Goal: Task Accomplishment & Management: Complete application form

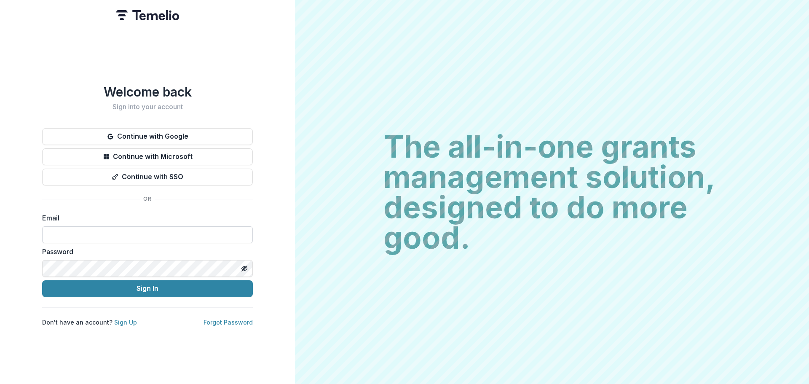
click at [144, 231] on input at bounding box center [147, 234] width 211 height 17
type input "**********"
click at [232, 320] on link "Forgot Password" at bounding box center [228, 322] width 49 height 7
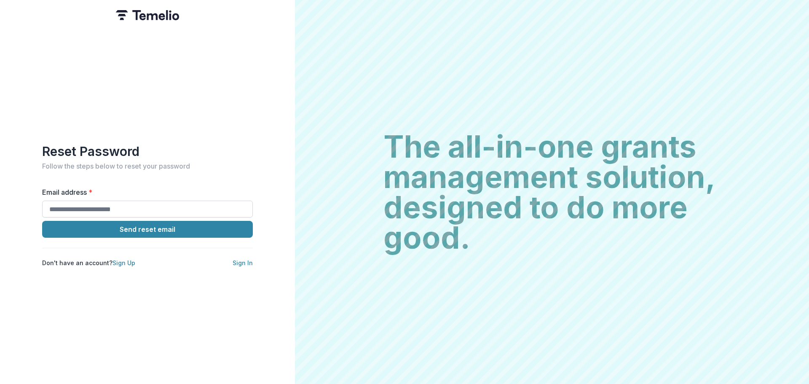
click at [129, 201] on input "Email address *" at bounding box center [147, 209] width 211 height 17
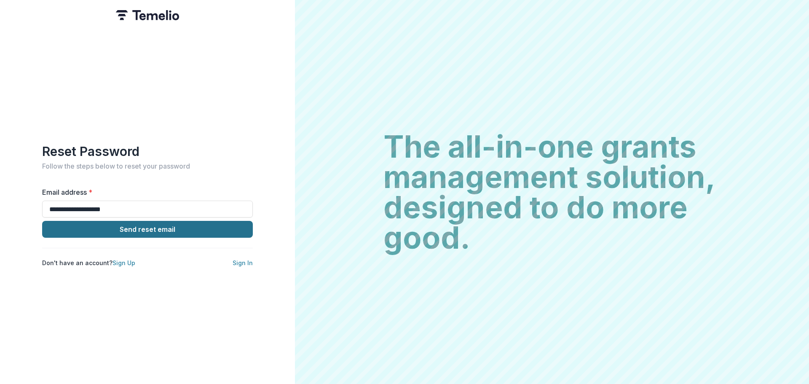
type input "**********"
click at [146, 224] on button "Send reset email" at bounding box center [147, 229] width 211 height 17
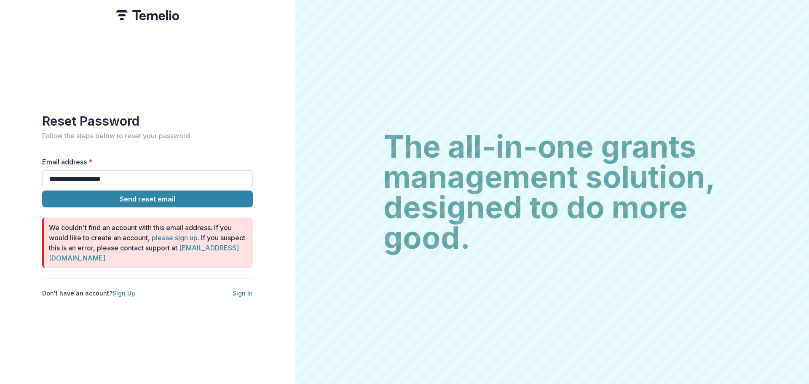
click at [117, 290] on link "Sign Up" at bounding box center [124, 293] width 23 height 7
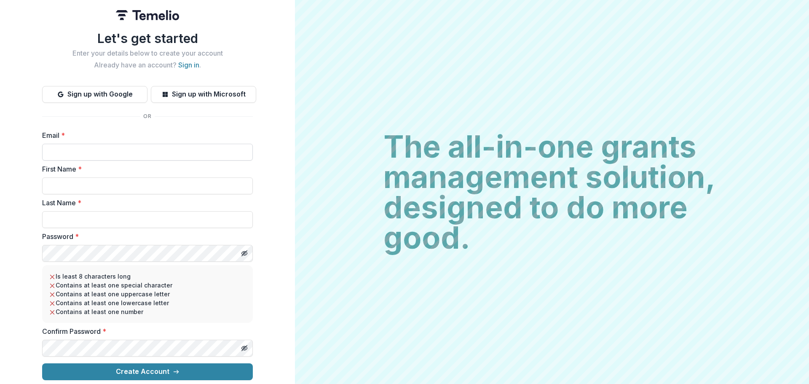
click at [114, 151] on input "Email *" at bounding box center [147, 152] width 211 height 17
type input "**********"
type input "*******"
type input "**********"
click at [244, 250] on icon "Toggle password visibility" at bounding box center [244, 253] width 7 height 7
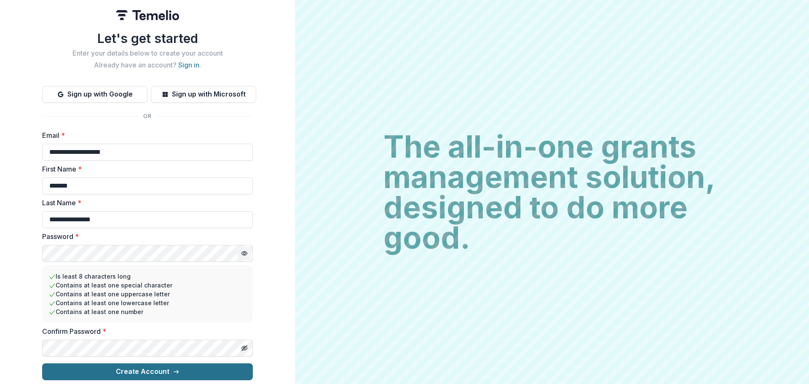
click at [140, 368] on button "Create Account" at bounding box center [147, 371] width 211 height 17
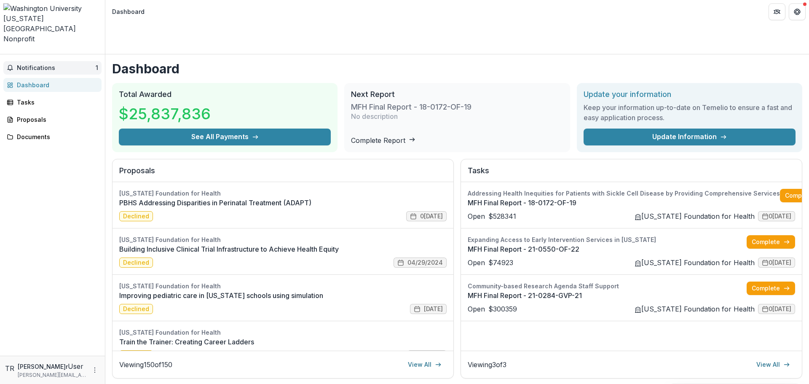
click at [51, 64] on span "Notifications" at bounding box center [56, 67] width 79 height 7
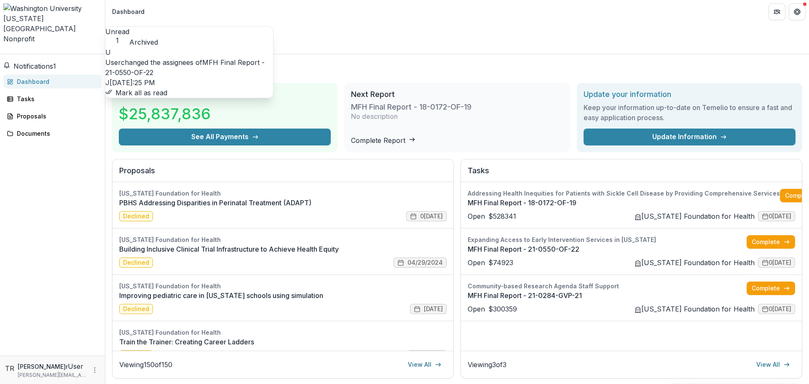
click at [221, 58] on link "MFH Final Report - 21-0550-OF-22" at bounding box center [184, 67] width 159 height 19
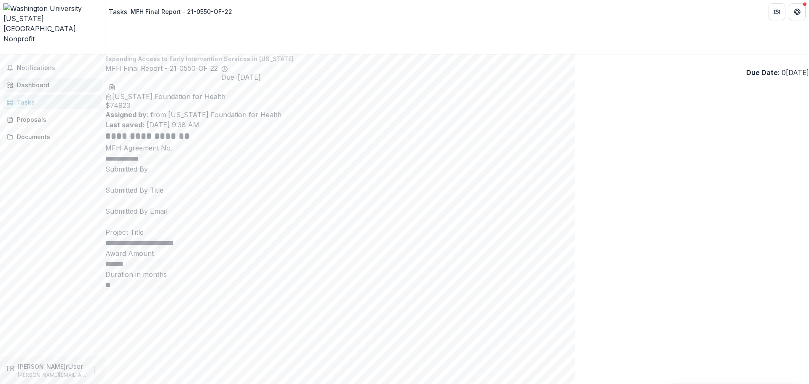
click at [53, 81] on div "Dashboard" at bounding box center [56, 85] width 78 height 9
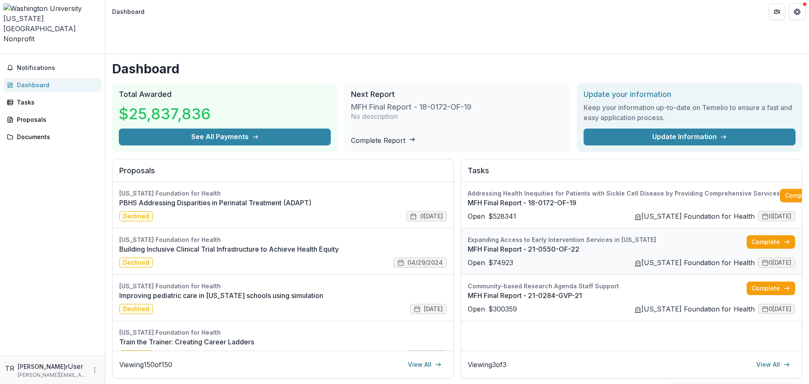
click at [475, 244] on link "MFH Final Report - 21-0550-OF-22" at bounding box center [607, 249] width 279 height 10
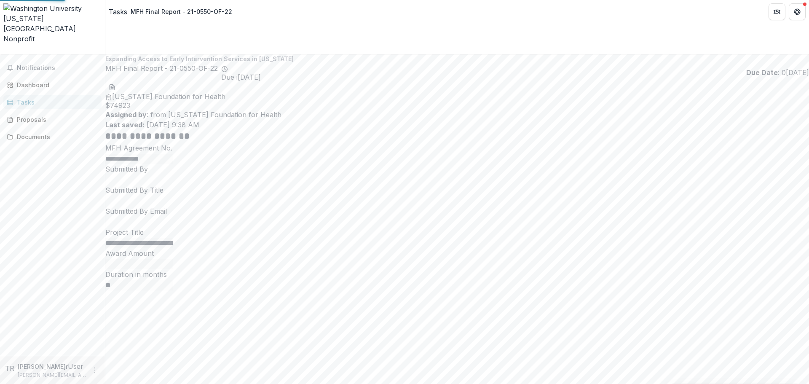
type input "*******"
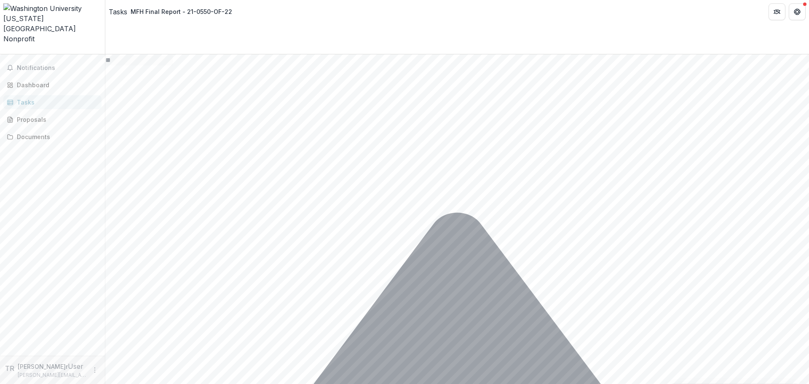
scroll to position [226, 0]
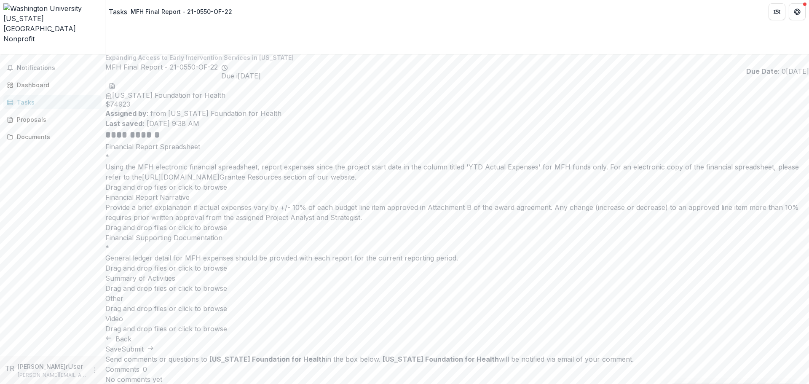
scroll to position [0, 0]
click at [35, 13] on div "[US_STATE][GEOGRAPHIC_DATA]" at bounding box center [52, 23] width 98 height 20
click at [11, 11] on img at bounding box center [52, 8] width 98 height 10
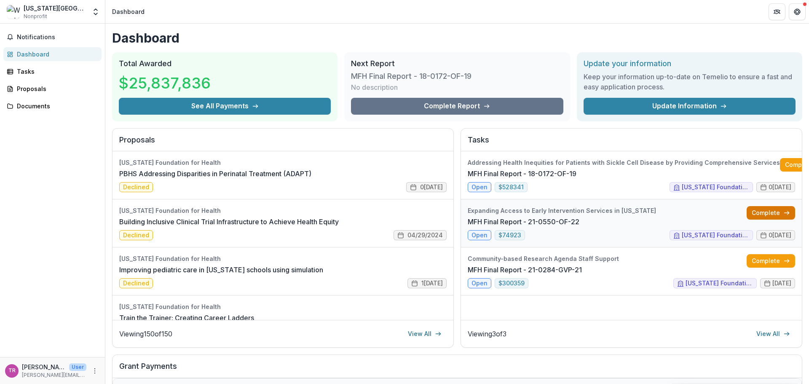
click at [772, 211] on link "Complete" at bounding box center [771, 212] width 48 height 13
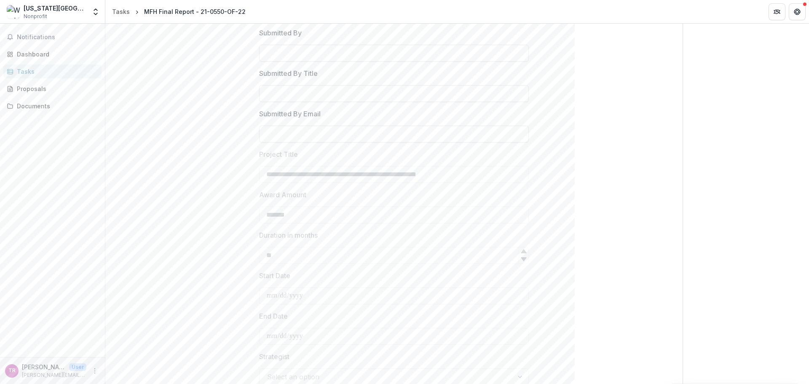
scroll to position [226, 0]
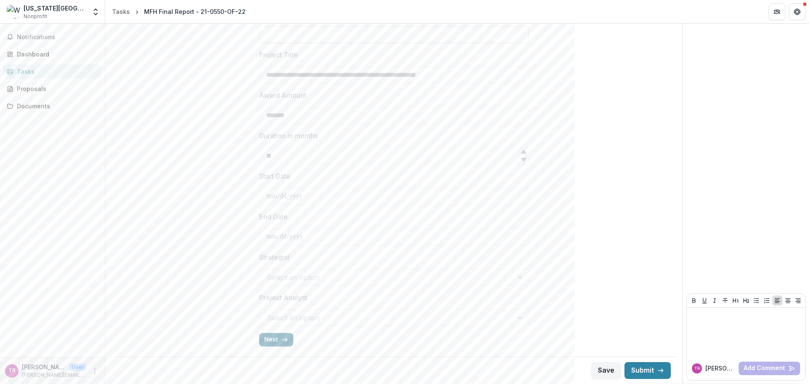
click at [265, 341] on button "Next" at bounding box center [276, 339] width 34 height 13
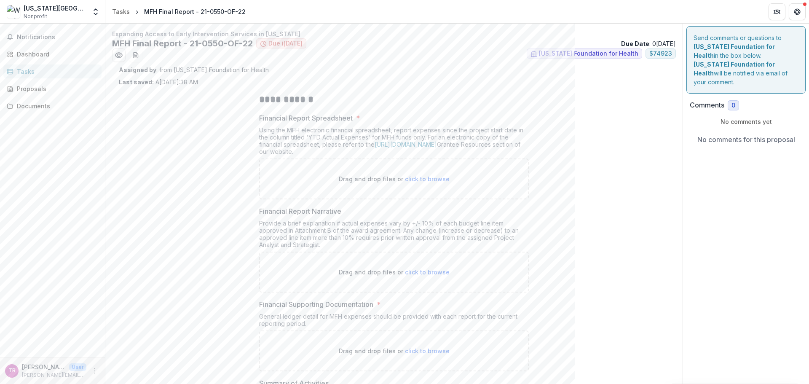
scroll to position [0, 0]
drag, startPoint x: 258, startPoint y: 132, endPoint x: 238, endPoint y: 175, distance: 47.9
click at [365, 154] on div "Using the MFH electronic financial spreadsheet, report expenses since the proje…" at bounding box center [394, 143] width 270 height 32
copy div "Using the MFH electronic financial spreadsheet, report expenses since the proje…"
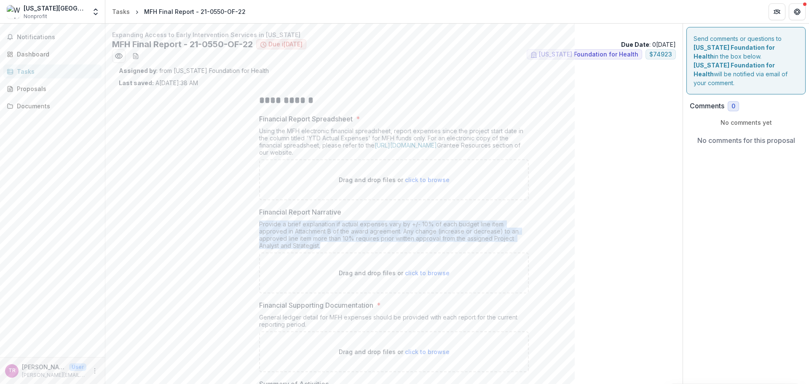
drag, startPoint x: 259, startPoint y: 224, endPoint x: 338, endPoint y: 239, distance: 81.2
click at [337, 245] on div "Provide a brief explanation if actual expenses vary by +/- 10% of each budget l…" at bounding box center [394, 236] width 270 height 32
copy div "Provide a brief explanation if actual expenses vary by +/- 10% of each budget l…"
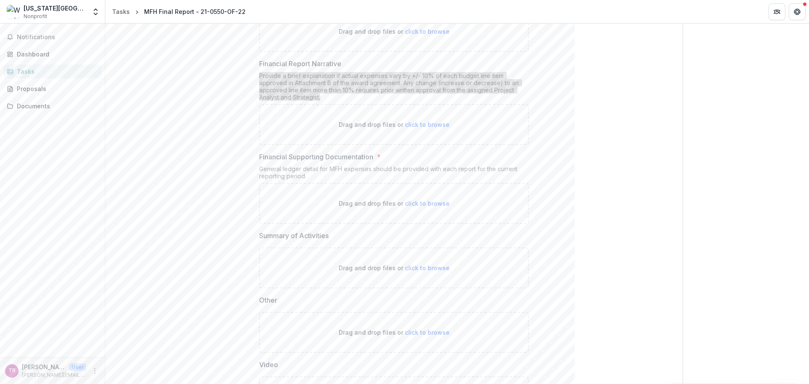
scroll to position [169, 0]
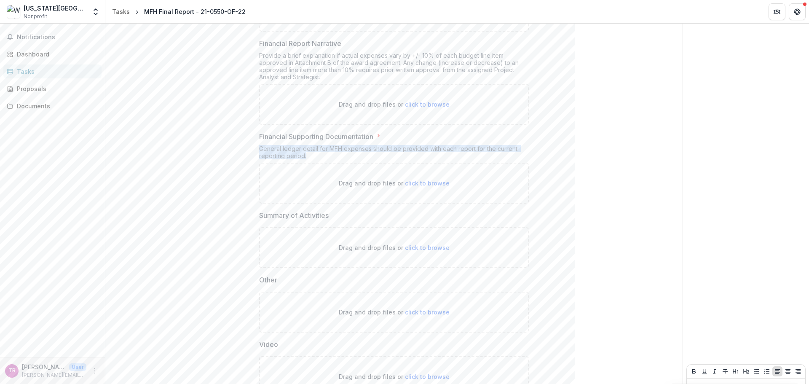
drag, startPoint x: 259, startPoint y: 149, endPoint x: 344, endPoint y: 155, distance: 85.0
click at [344, 155] on div "General ledger detail for MFH expenses should be provided with each report for …" at bounding box center [394, 154] width 270 height 18
copy div "General ledger detail for MFH expenses should be provided with each report for …"
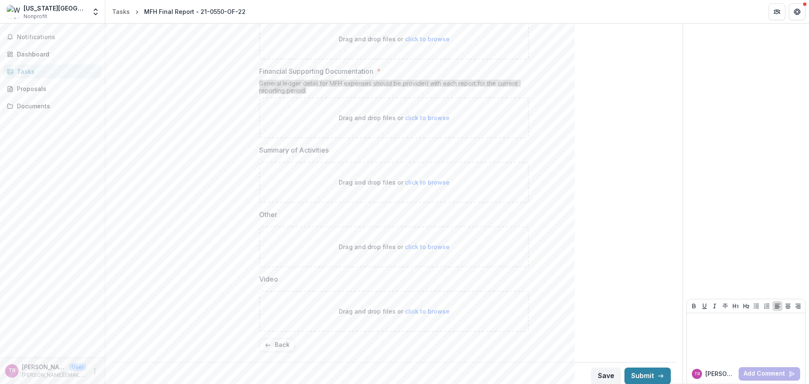
scroll to position [239, 0]
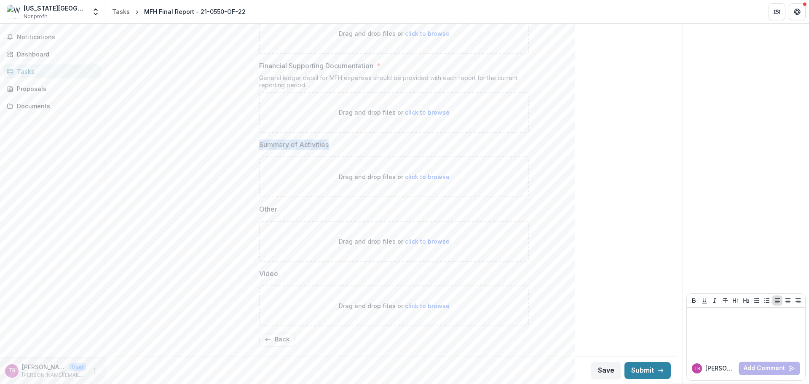
drag, startPoint x: 257, startPoint y: 143, endPoint x: 362, endPoint y: 145, distance: 105.0
click at [362, 145] on div "**********" at bounding box center [393, 100] width 283 height 505
copy p "Summary of Activities"
click at [33, 103] on div "Documents" at bounding box center [56, 106] width 78 height 9
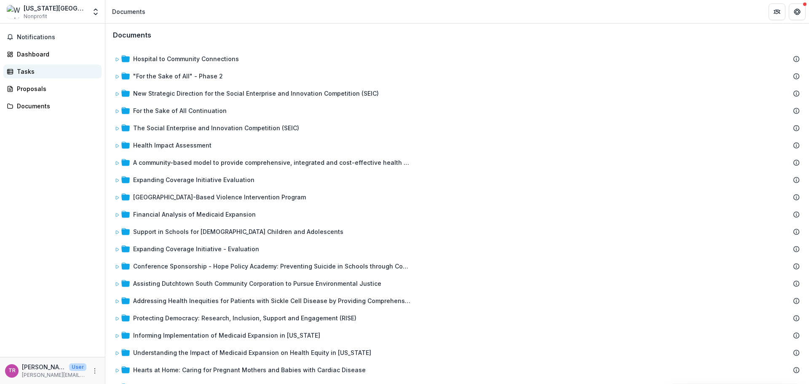
click at [55, 71] on div "Tasks" at bounding box center [56, 71] width 78 height 9
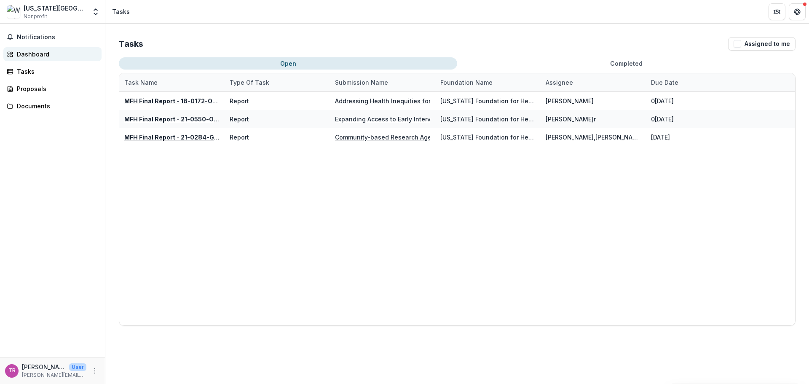
click at [35, 53] on div "Dashboard" at bounding box center [56, 54] width 78 height 9
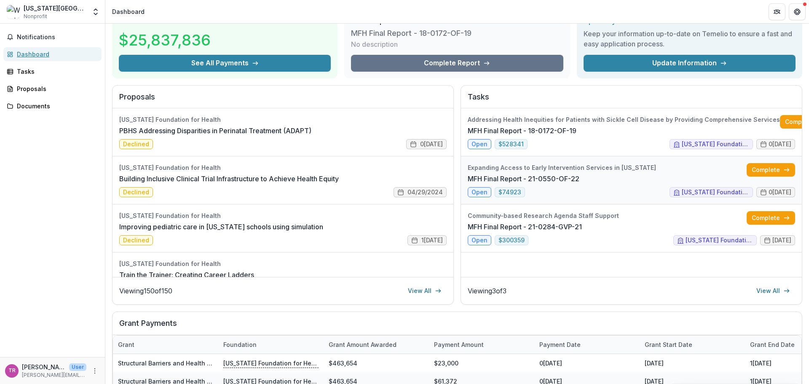
scroll to position [42, 0]
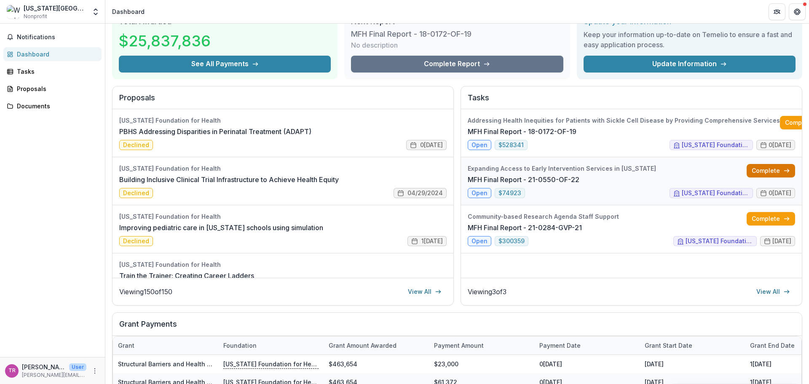
click at [765, 172] on link "Complete" at bounding box center [771, 170] width 48 height 13
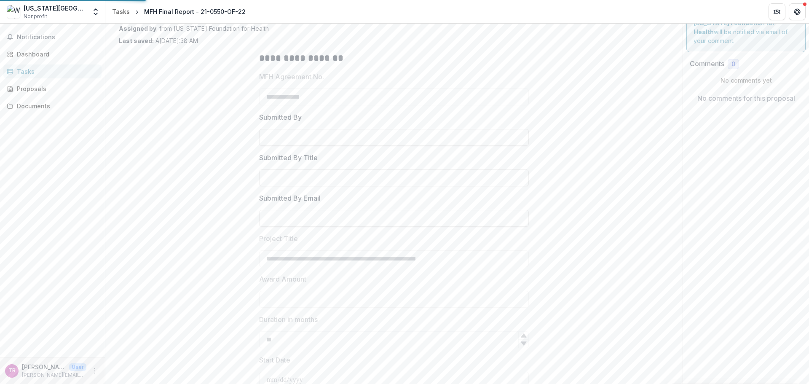
type input "*******"
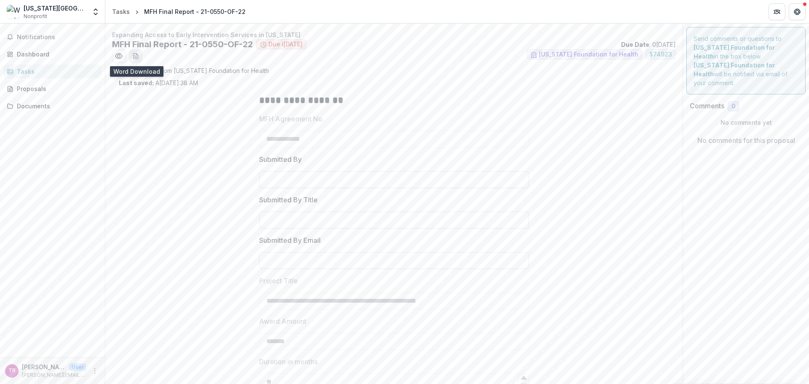
click at [137, 53] on icon "download-word-button" at bounding box center [135, 56] width 7 height 7
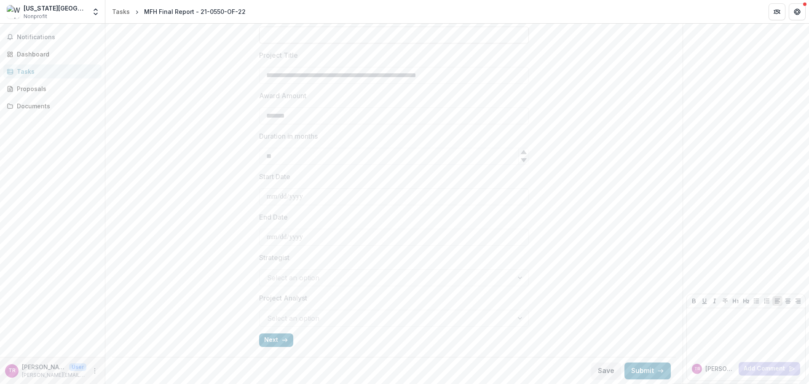
scroll to position [226, 0]
click at [271, 341] on button "Next" at bounding box center [276, 339] width 34 height 13
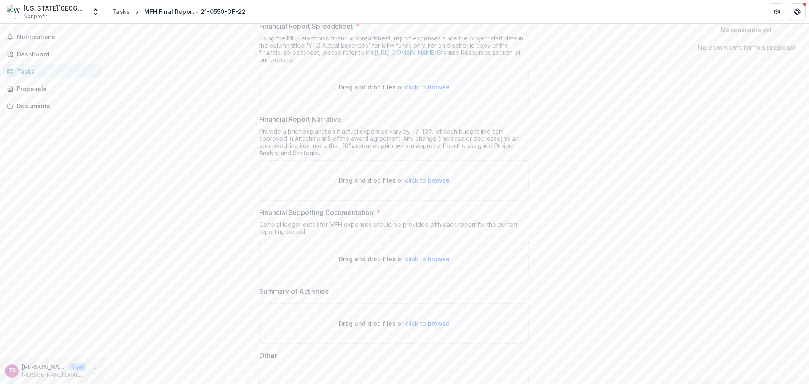
scroll to position [0, 0]
